Goal: Task Accomplishment & Management: Manage account settings

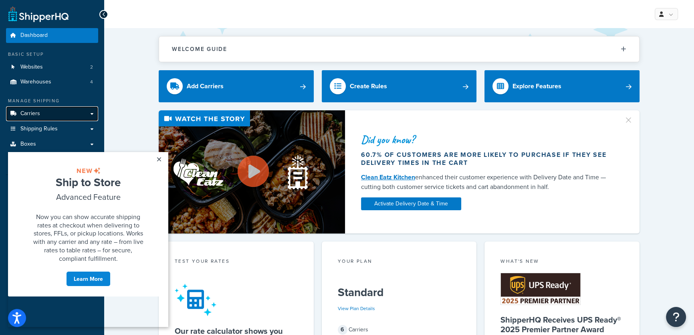
click at [33, 112] on span "Carriers" at bounding box center [30, 113] width 20 height 7
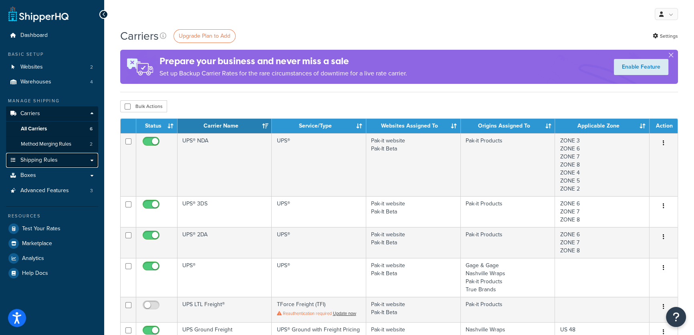
click at [48, 158] on span "Shipping Rules" at bounding box center [38, 160] width 37 height 7
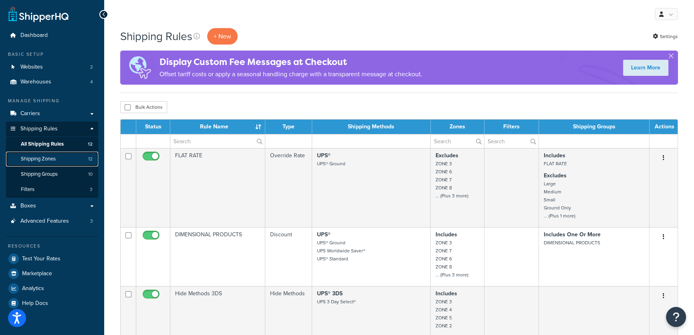
click at [45, 158] on span "Shipping Zones" at bounding box center [38, 158] width 35 height 7
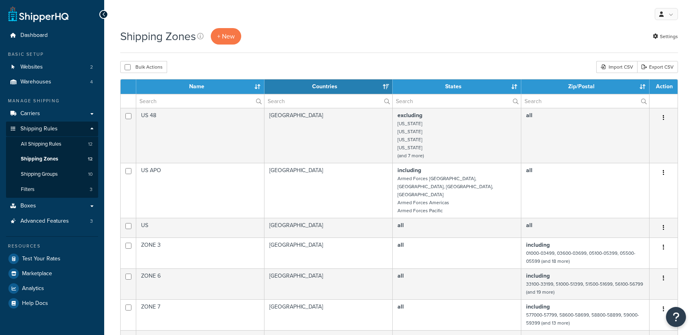
select select "15"
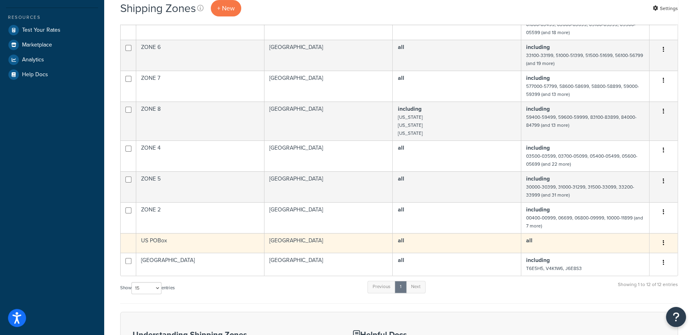
scroll to position [255, 0]
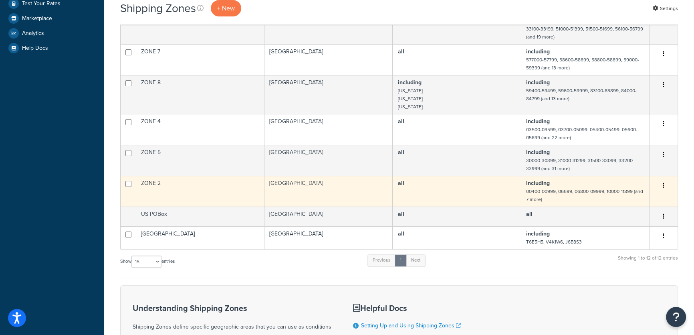
click at [665, 179] on button "button" at bounding box center [663, 185] width 11 height 13
click at [613, 185] on link "Edit" at bounding box center [630, 185] width 63 height 16
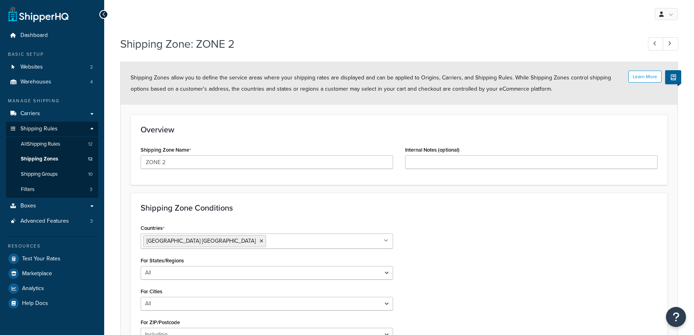
select select "including"
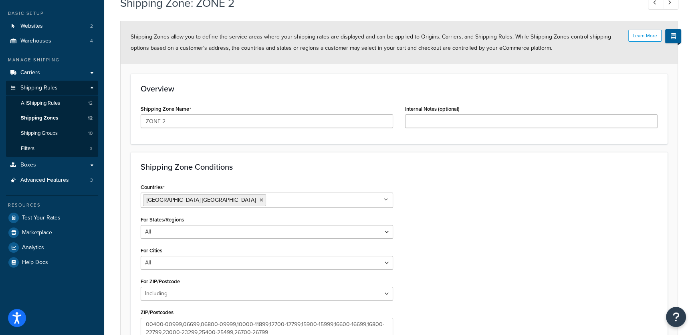
scroll to position [151, 0]
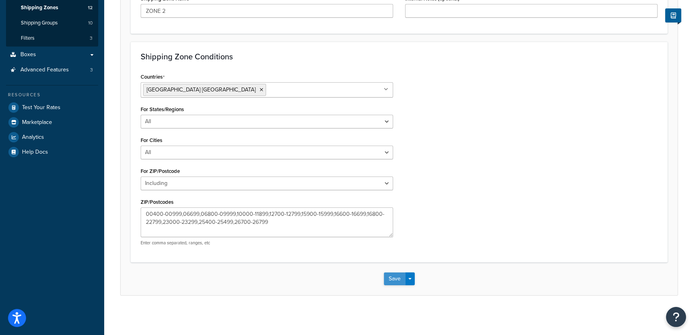
click at [395, 278] on button "Save" at bounding box center [395, 278] width 22 height 13
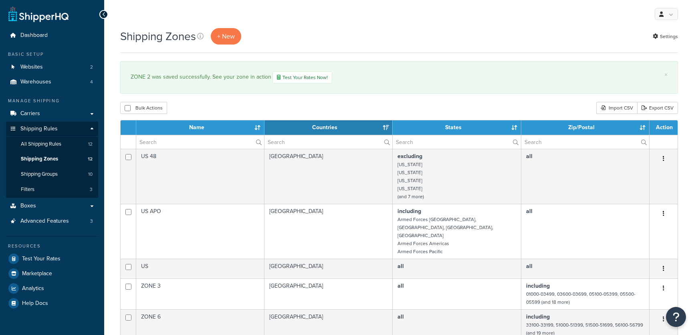
select select "15"
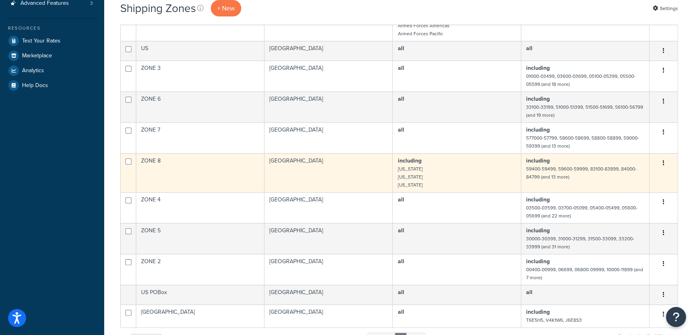
scroll to position [214, 0]
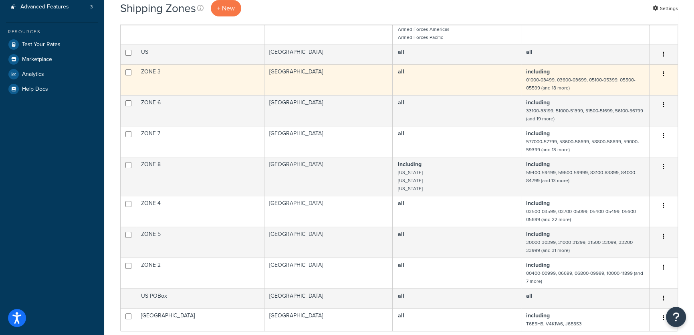
click at [664, 68] on button "button" at bounding box center [663, 74] width 11 height 13
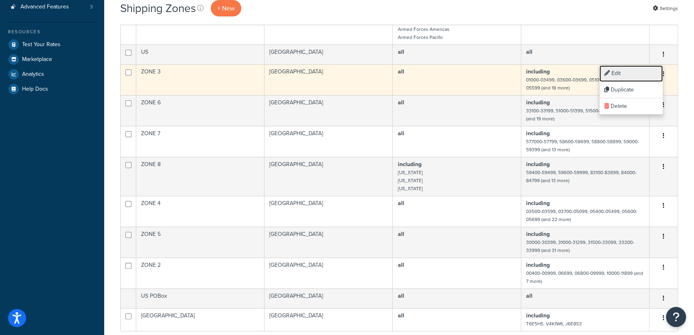
click at [618, 72] on link "Edit" at bounding box center [630, 73] width 63 height 16
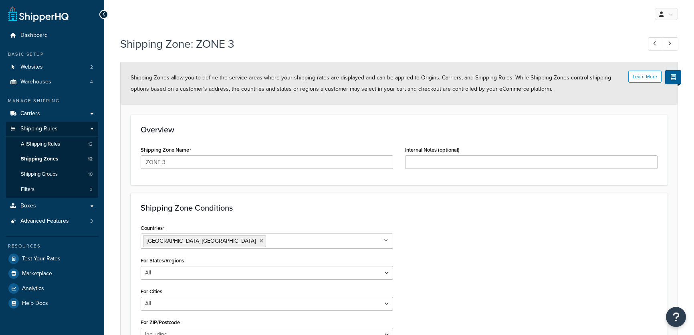
select select "including"
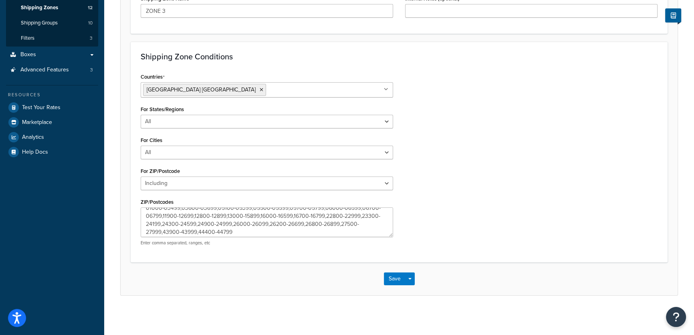
scroll to position [8, 0]
click at [260, 232] on textarea "01000-03499,03600-03699,05100-05399,05500-05599,05700-05799,06000-06599,06700-0…" at bounding box center [267, 222] width 252 height 30
type textarea "01000-03499,03600-03699,05100-05399,05500-05599,05700-05799,06000-06599,06700-0…"
click at [393, 277] on button "Save" at bounding box center [395, 278] width 22 height 13
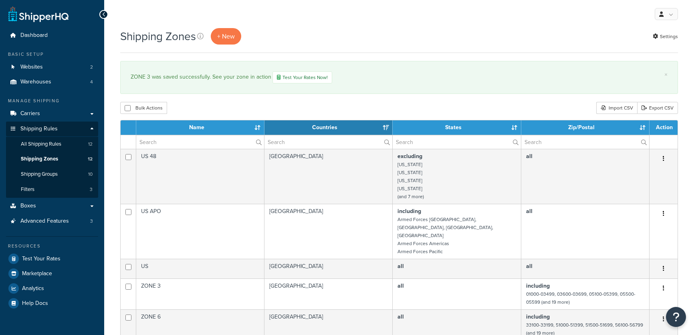
select select "15"
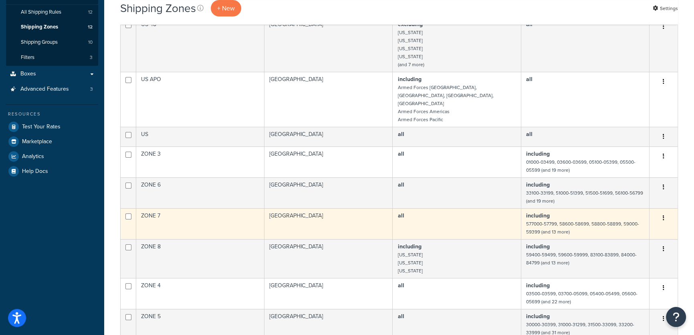
scroll to position [182, 0]
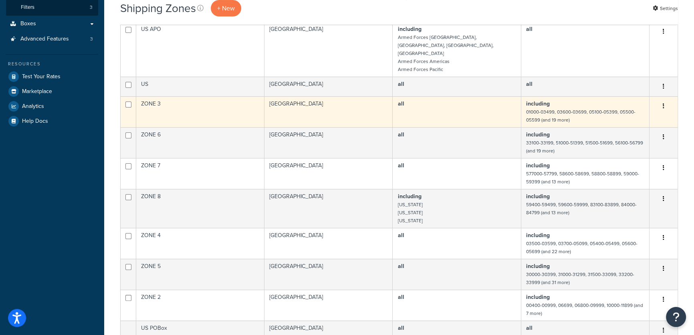
click at [661, 100] on button "button" at bounding box center [663, 106] width 11 height 13
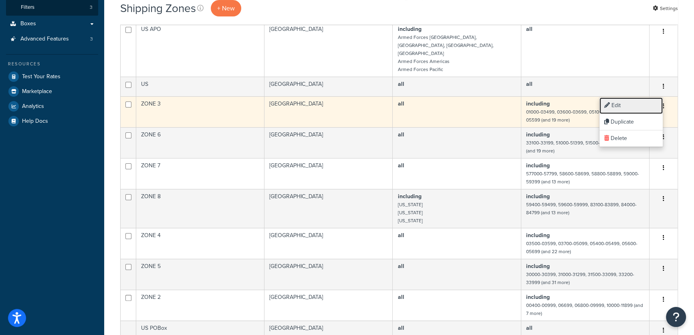
click at [618, 110] on link "Edit" at bounding box center [630, 105] width 63 height 16
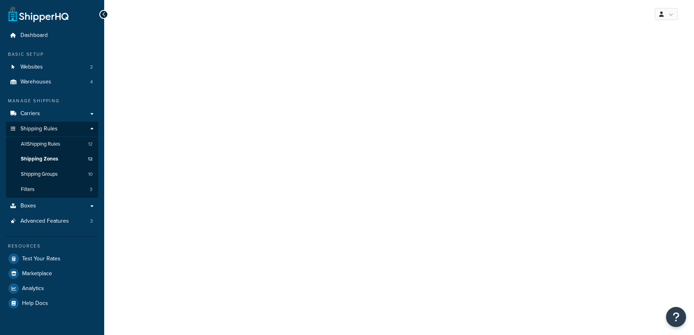
select select "including"
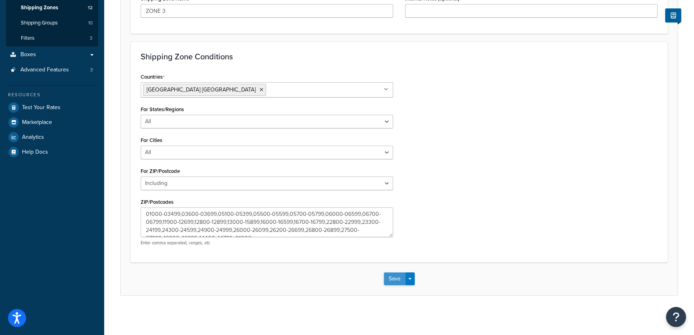
click at [399, 276] on button "Save" at bounding box center [395, 278] width 22 height 13
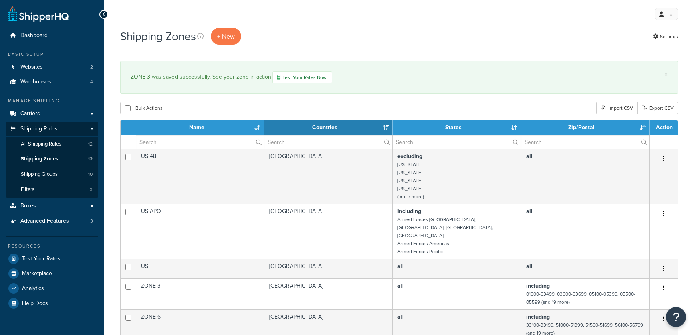
select select "15"
click at [46, 143] on span "All Shipping Rules" at bounding box center [41, 144] width 40 height 7
